Goal: Task Accomplishment & Management: Use online tool/utility

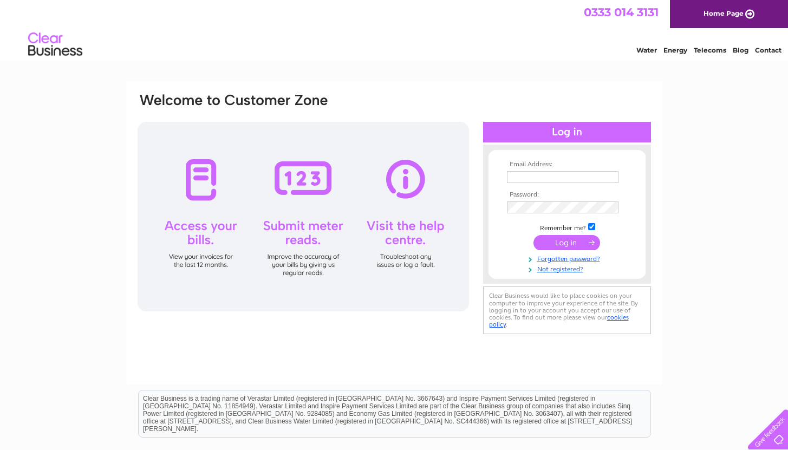
click at [521, 175] on input "text" at bounding box center [563, 177] width 112 height 12
type input "[EMAIL_ADDRESS][DOMAIN_NAME]"
click at [533, 236] on input "submit" at bounding box center [566, 243] width 67 height 15
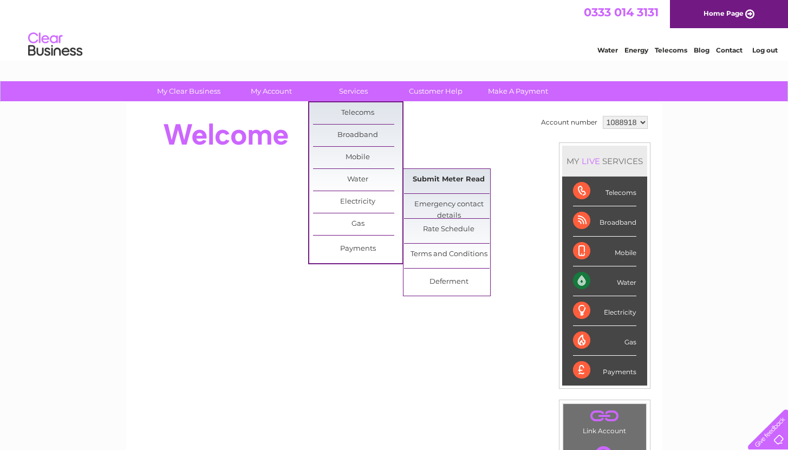
click at [430, 174] on link "Submit Meter Read" at bounding box center [448, 180] width 89 height 22
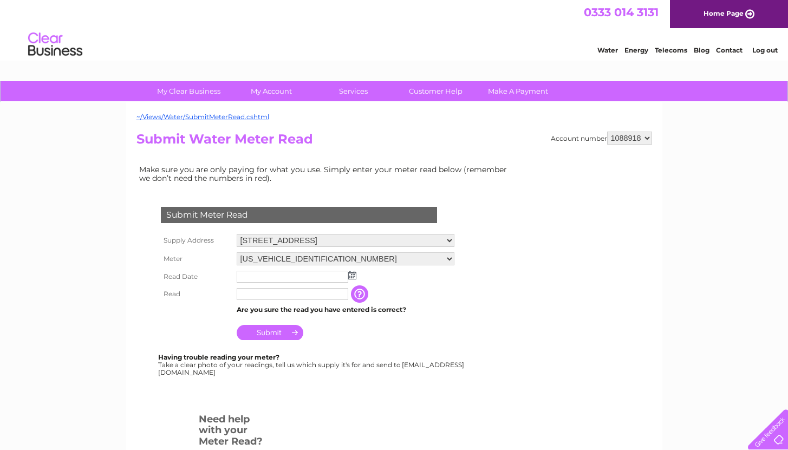
click at [351, 272] on img at bounding box center [352, 275] width 8 height 9
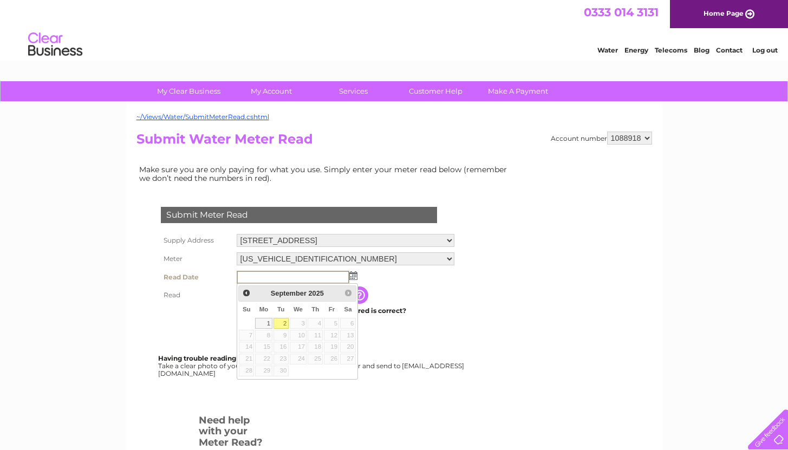
click at [282, 324] on link "2" at bounding box center [280, 323] width 15 height 11
type input "2025/09/02"
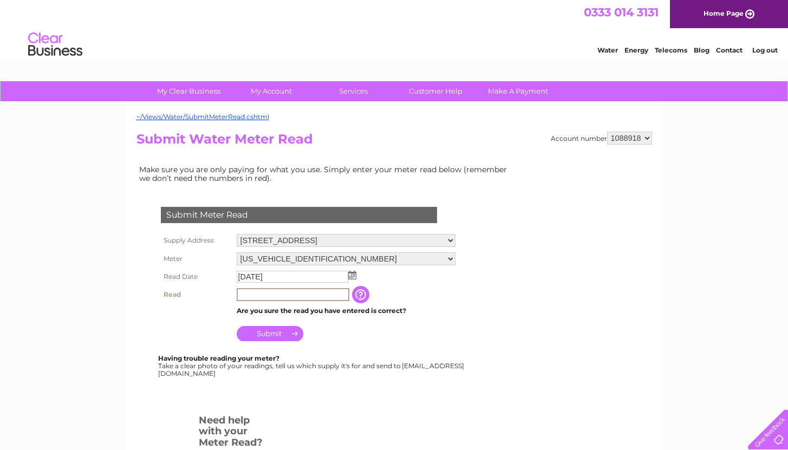
click at [269, 297] on input "text" at bounding box center [293, 294] width 113 height 13
type input "00509"
click at [263, 335] on input "Submit" at bounding box center [270, 333] width 67 height 15
